Goal: Transaction & Acquisition: Purchase product/service

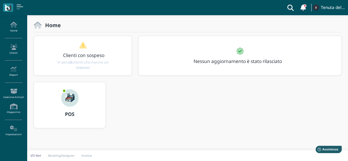
click at [77, 104] on div at bounding box center [70, 94] width 26 height 24
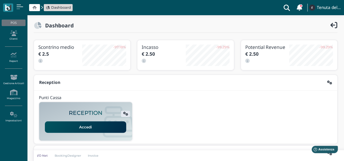
click at [83, 126] on link "Accedi" at bounding box center [85, 126] width 81 height 11
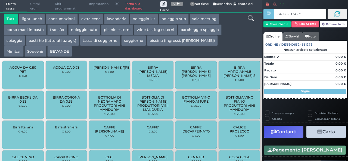
type input "046B1E0A3A1691"
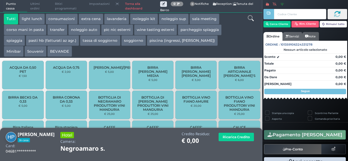
click at [98, 20] on button "extra cena" at bounding box center [91, 19] width 25 height 11
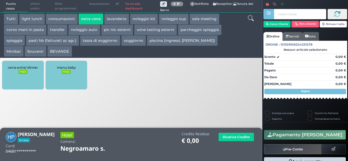
click at [27, 86] on div "cena extra/ dinner FREE" at bounding box center [22, 75] width 41 height 29
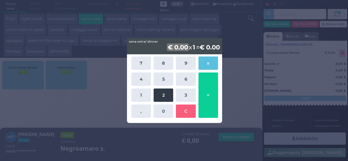
click at [163, 94] on button "2" at bounding box center [164, 95] width 20 height 13
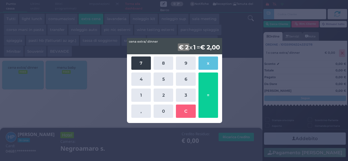
click at [138, 63] on button "7" at bounding box center [141, 63] width 20 height 13
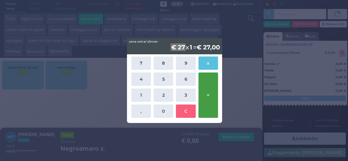
click at [204, 98] on button "=" at bounding box center [208, 95] width 20 height 45
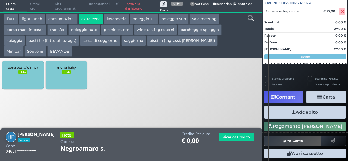
scroll to position [60, 0]
click at [307, 112] on button "Addebito" at bounding box center [305, 112] width 82 height 12
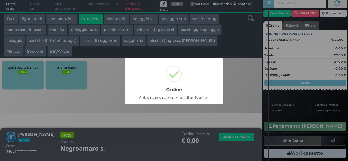
scroll to position [15, 0]
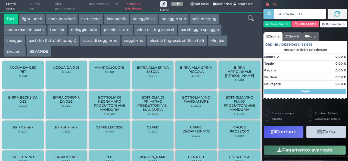
type input "04FF248A7F1D94"
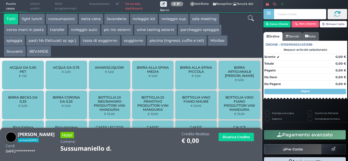
click at [98, 21] on button "extra cena" at bounding box center [91, 19] width 25 height 11
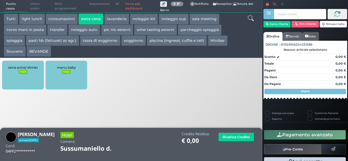
click at [15, 70] on div "cena extra/ dinner FREE" at bounding box center [22, 75] width 41 height 29
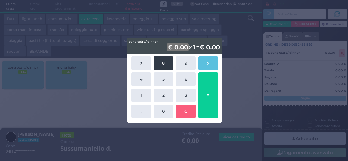
click at [164, 67] on button "8" at bounding box center [164, 63] width 20 height 13
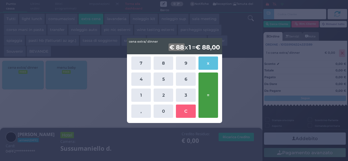
click at [209, 95] on button "=" at bounding box center [208, 95] width 20 height 45
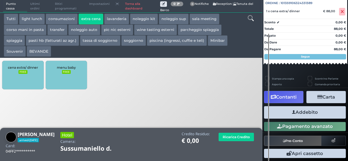
scroll to position [60, 0]
click at [310, 114] on button "Addebito" at bounding box center [305, 112] width 82 height 12
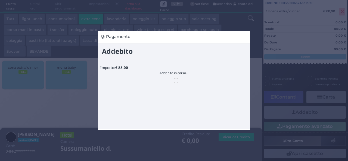
scroll to position [0, 0]
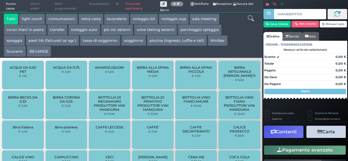
type input "049A2E8A7F1D94"
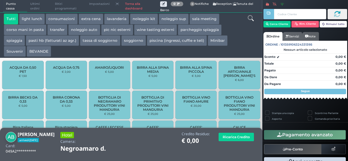
click at [90, 18] on button "extra cena" at bounding box center [91, 19] width 25 height 11
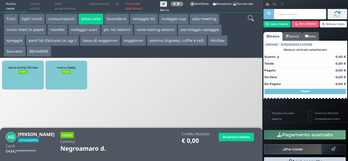
click at [24, 78] on div "cena extra/ dinner FREE" at bounding box center [22, 75] width 41 height 29
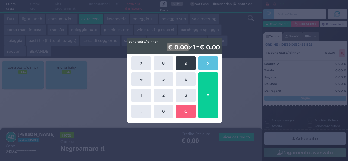
click at [188, 63] on button "9" at bounding box center [186, 63] width 20 height 13
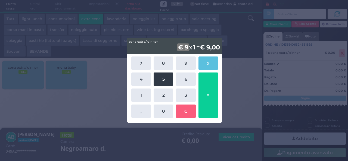
click at [163, 80] on button "5" at bounding box center [164, 79] width 20 height 13
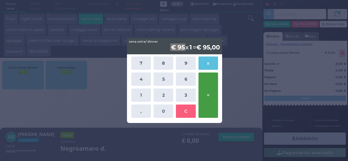
click at [214, 92] on button "=" at bounding box center [208, 95] width 20 height 45
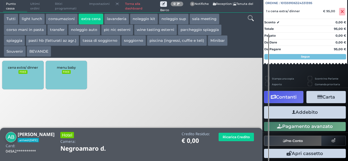
scroll to position [60, 0]
click at [305, 113] on button "Addebito" at bounding box center [305, 112] width 82 height 12
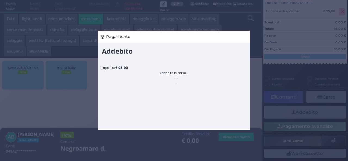
scroll to position [0, 0]
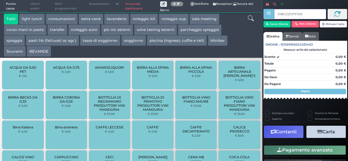
type input "048CD2727F1D91"
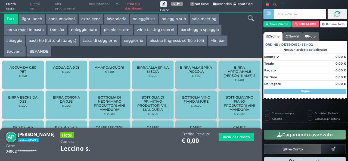
click at [95, 21] on button "extra cena" at bounding box center [91, 19] width 25 height 11
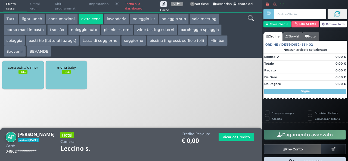
click at [19, 74] on small "FREE" at bounding box center [22, 72] width 9 height 4
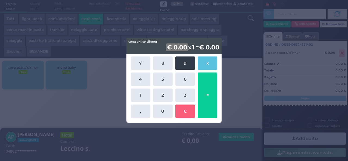
click at [184, 64] on button "9" at bounding box center [185, 63] width 20 height 13
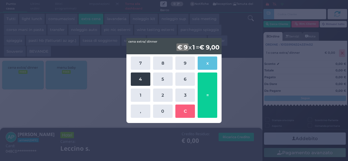
click at [141, 80] on button "4" at bounding box center [141, 79] width 20 height 13
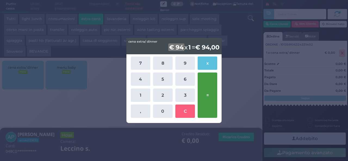
click at [212, 91] on button "=" at bounding box center [208, 95] width 20 height 45
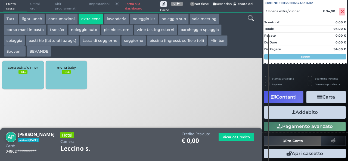
scroll to position [60, 0]
click at [300, 117] on button "Addebito" at bounding box center [305, 112] width 82 height 12
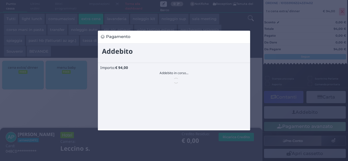
scroll to position [0, 0]
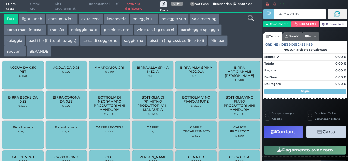
type input "046123727F1D90"
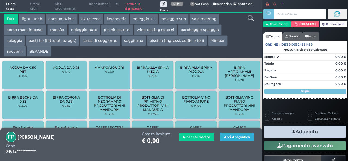
click at [239, 136] on button "Apri Anagrafica" at bounding box center [237, 137] width 34 height 8
